Goal: Book appointment/travel/reservation

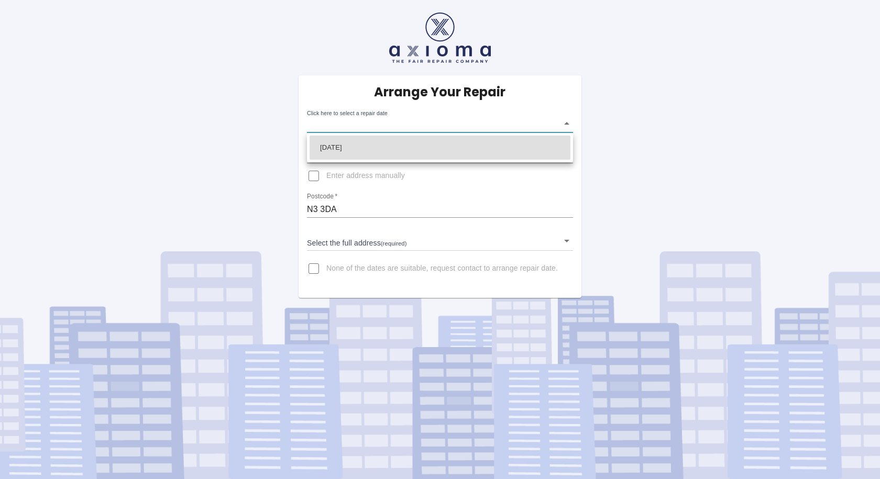
click at [565, 124] on body "Arrange Your Repair Click here to select a repair date ​ Phone Number   * 07503…" at bounding box center [440, 239] width 880 height 479
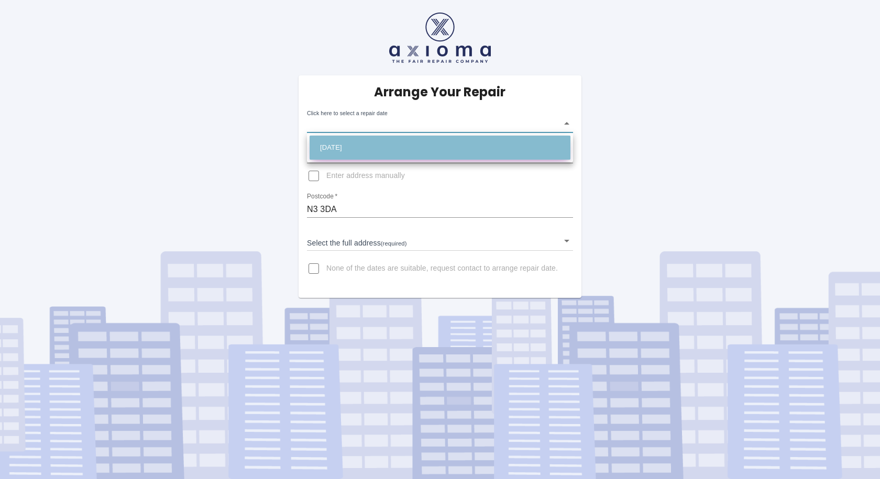
click at [328, 147] on li "Fri Sep 26 2025" at bounding box center [440, 148] width 261 height 24
type input "2025-09-26T00:00:00.000Z"
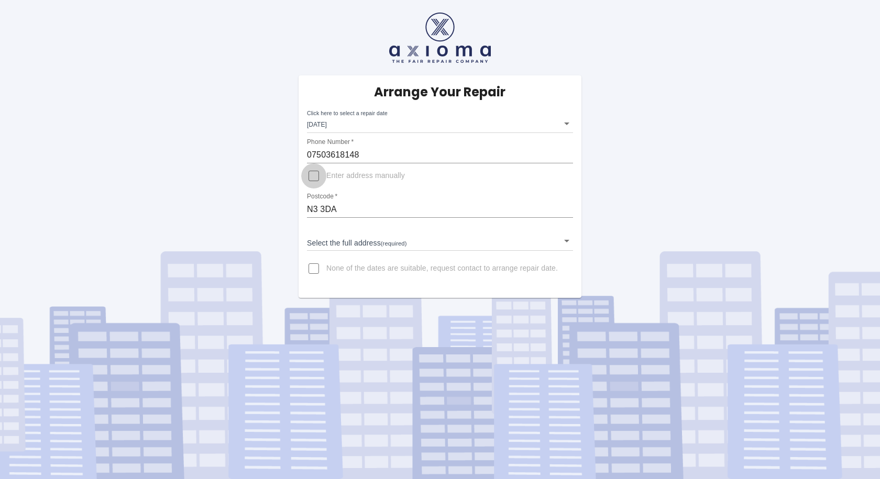
click at [313, 176] on input "Enter address manually" at bounding box center [313, 175] width 25 height 25
checkbox input "true"
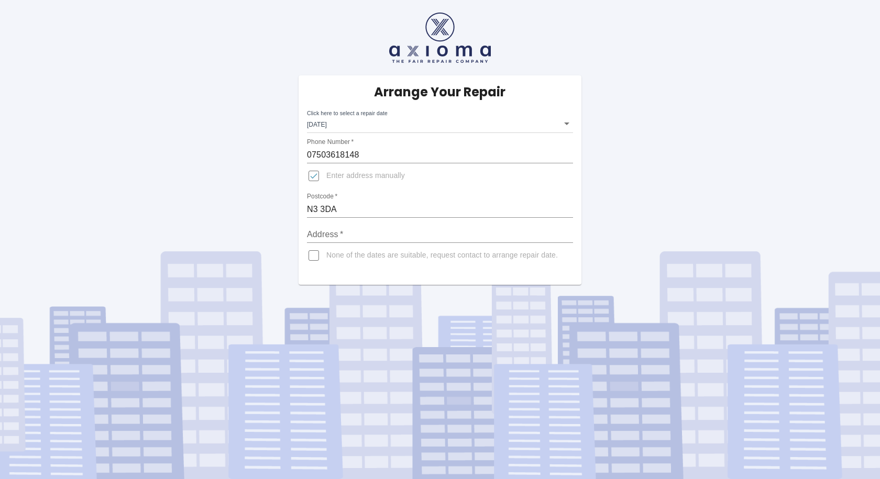
click at [320, 233] on input "Address   *" at bounding box center [440, 234] width 266 height 17
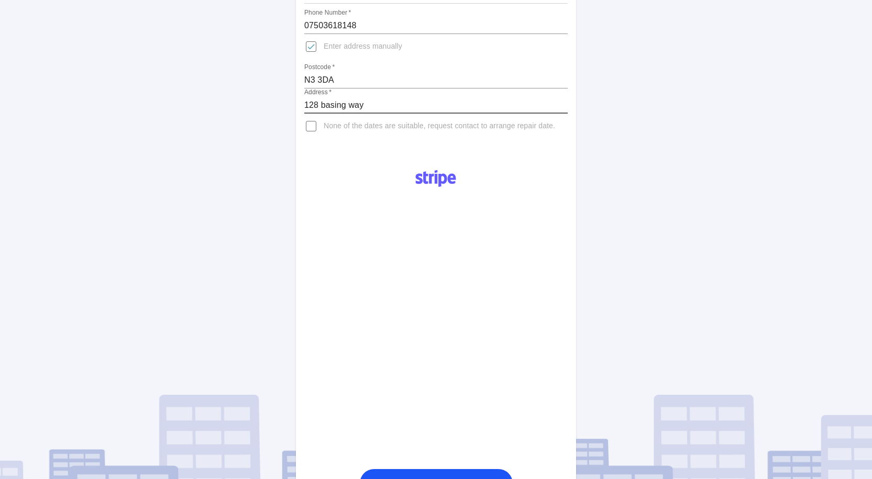
scroll to position [157, 0]
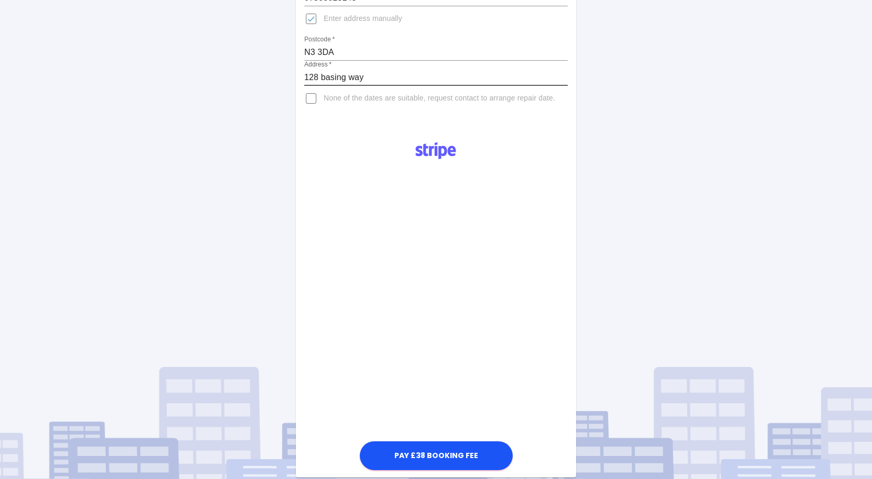
type input "128 basing way"
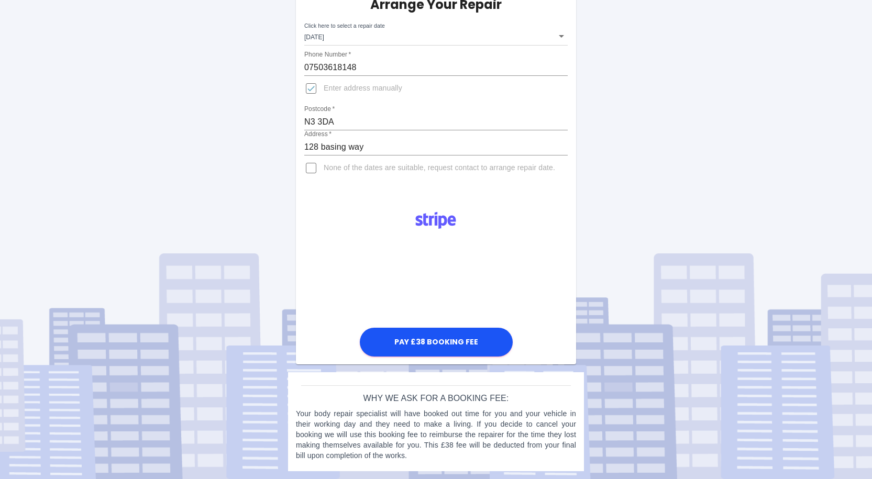
scroll to position [88, 0]
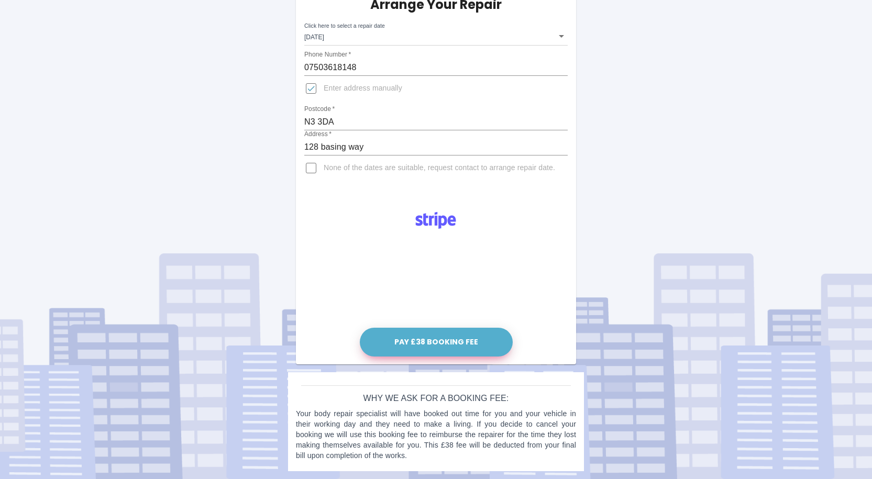
drag, startPoint x: 418, startPoint y: 339, endPoint x: 503, endPoint y: 271, distance: 108.1
click at [555, 277] on div "Pay £38 Booking Fee" at bounding box center [436, 281] width 280 height 156
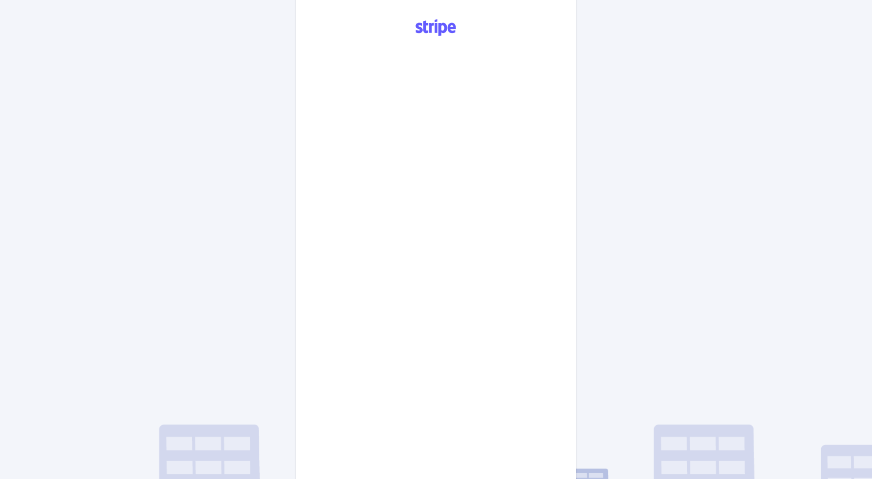
scroll to position [405, 0]
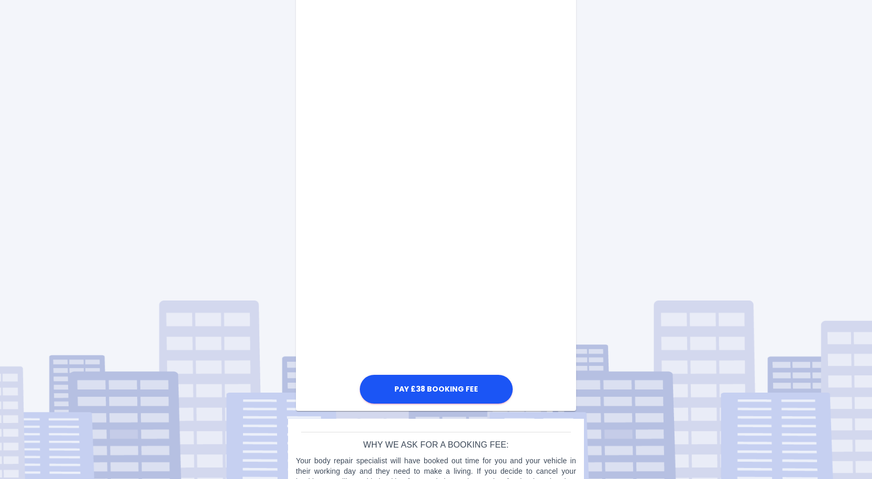
drag, startPoint x: 385, startPoint y: 319, endPoint x: 517, endPoint y: 337, distance: 132.9
click at [680, 136] on div "Arrange Your Repair Click here to select a repair date Fri Sep 26 2025 2025-09-…" at bounding box center [436, 60] width 888 height 931
click at [325, 316] on div "Pay £38 Booking Fee" at bounding box center [436, 146] width 280 height 520
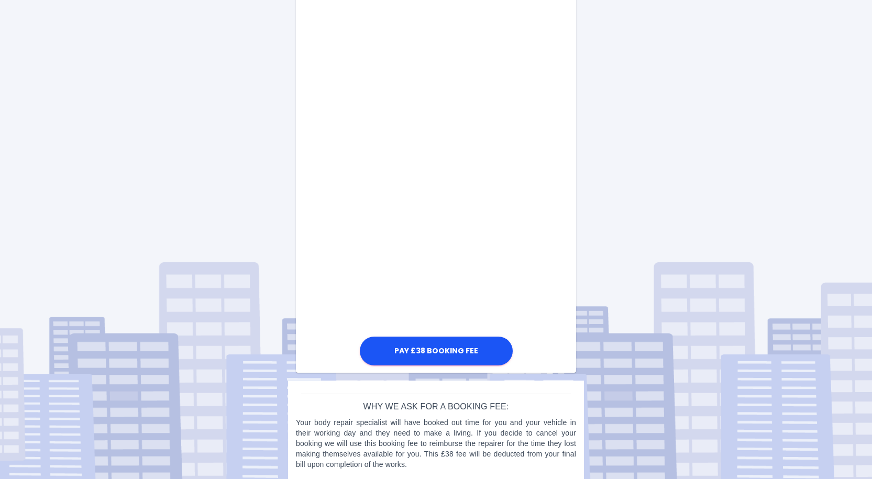
scroll to position [452, 0]
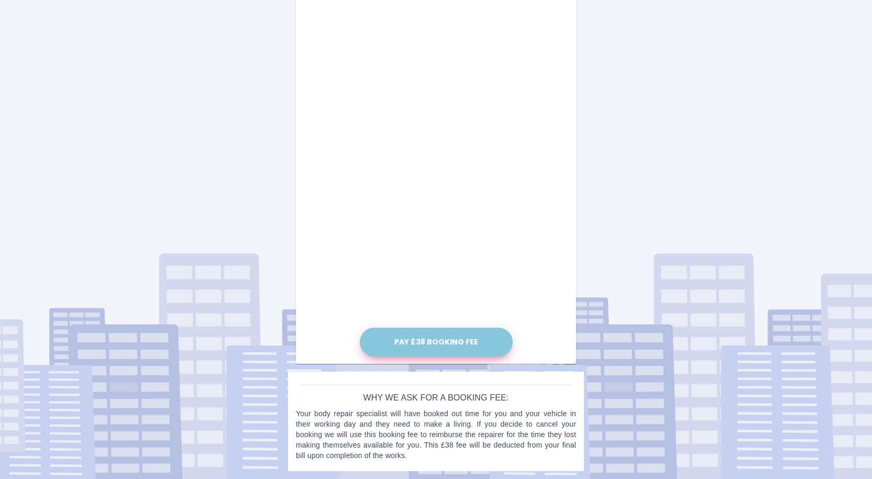
click at [434, 337] on button "Pay £38 Booking Fee" at bounding box center [436, 342] width 153 height 29
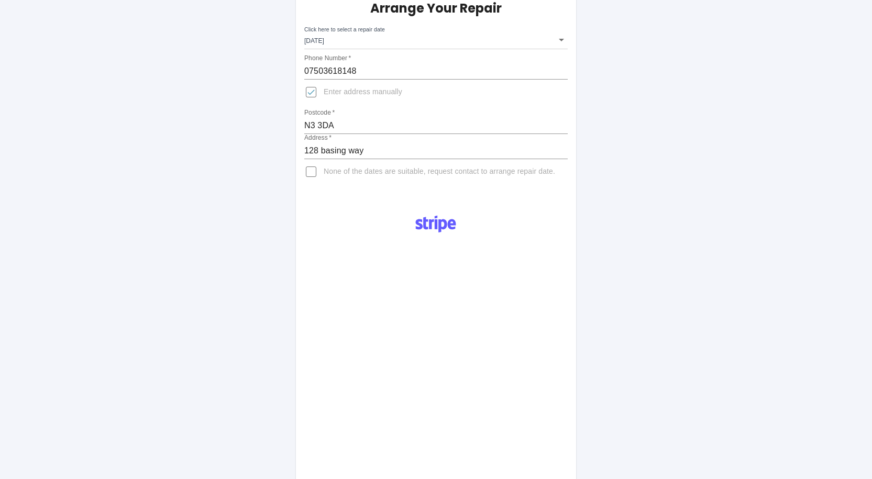
scroll to position [0, 0]
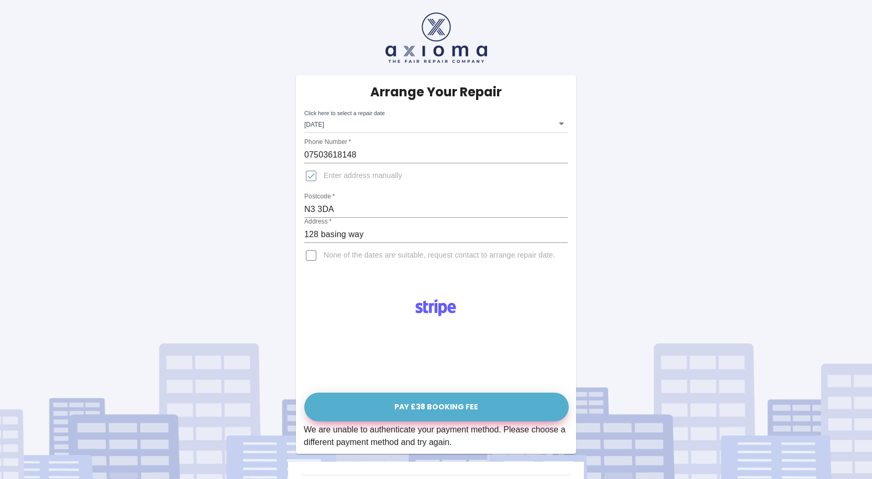
click at [431, 400] on button "Pay £38 Booking Fee" at bounding box center [436, 407] width 265 height 29
